Goal: Task Accomplishment & Management: Complete application form

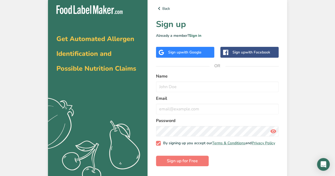
click at [183, 52] on span "with Google" at bounding box center [191, 52] width 21 height 5
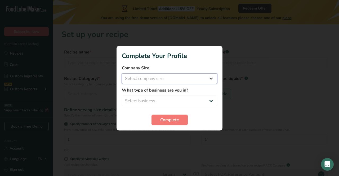
click at [137, 79] on select "Select company size Fewer than 10 Employees 10 to 50 Employees 51 to 500 Employ…" at bounding box center [169, 78] width 95 height 11
select select "1"
click at [122, 73] on select "Select company size Fewer than 10 Employees 10 to 50 Employees 51 to 500 Employ…" at bounding box center [169, 78] width 95 height 11
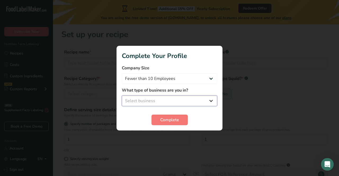
click at [140, 102] on select "Select business Packaged Food Manufacturer Restaurant & Cafe Bakery Meal Plans …" at bounding box center [169, 101] width 95 height 11
select select "8"
click at [122, 96] on select "Select business Packaged Food Manufacturer Restaurant & Cafe Bakery Meal Plans …" at bounding box center [169, 101] width 95 height 11
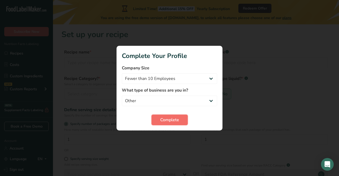
click at [166, 123] on span "Complete" at bounding box center [169, 120] width 19 height 6
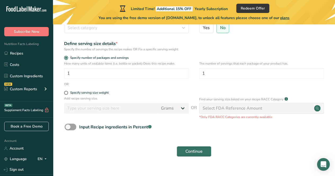
scroll to position [75, 0]
